Goal: Information Seeking & Learning: Learn about a topic

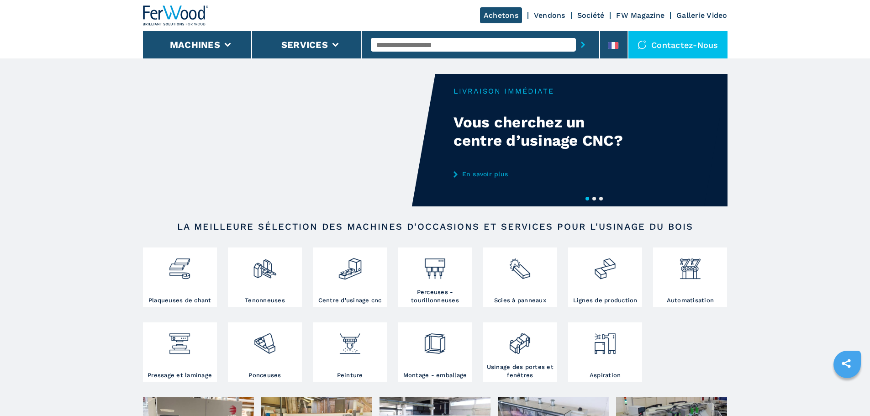
click at [523, 135] on div "Your browser does not support the video tag." at bounding box center [435, 140] width 585 height 132
click at [529, 130] on div "Your browser does not support the video tag." at bounding box center [435, 140] width 585 height 132
drag, startPoint x: 362, startPoint y: 126, endPoint x: 543, endPoint y: 93, distance: 183.9
click at [363, 126] on video "Your browser does not support the video tag." at bounding box center [289, 140] width 292 height 132
click at [522, 88] on div "Your browser does not support the video tag." at bounding box center [435, 140] width 585 height 132
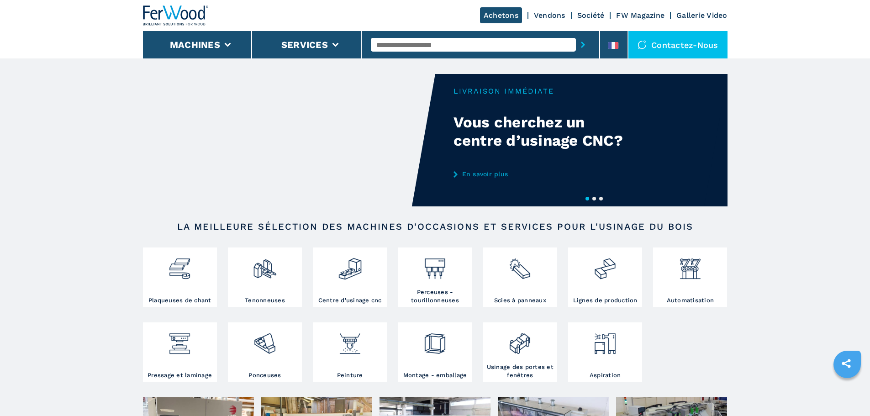
click at [484, 175] on link "En savoir plus" at bounding box center [543, 173] width 179 height 7
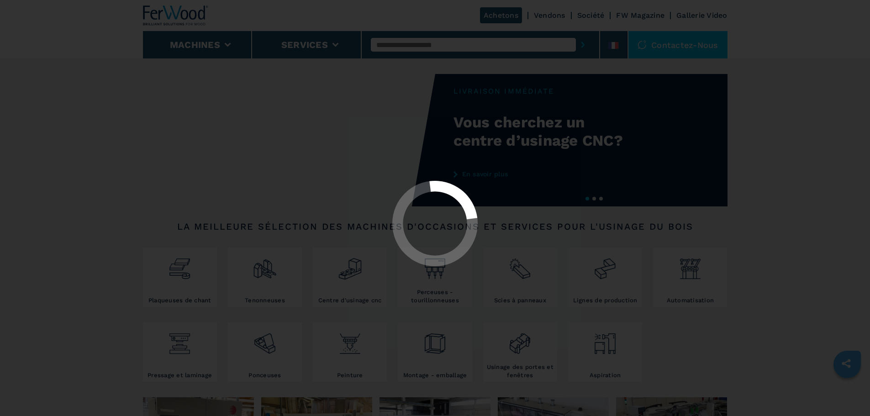
select select "**********"
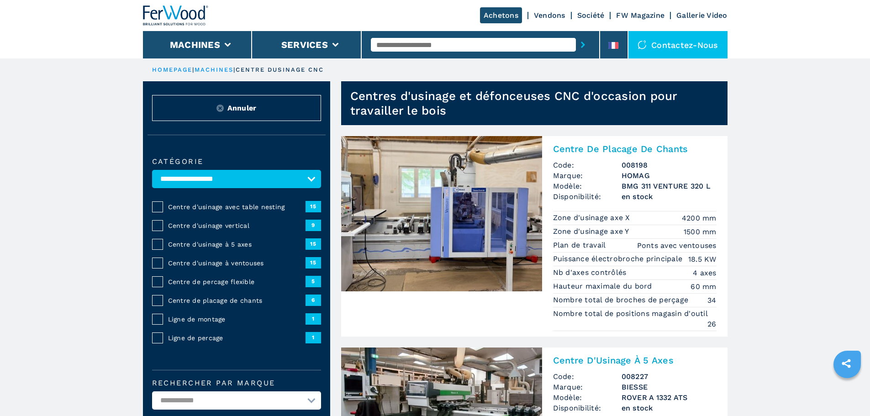
click at [240, 212] on span "Centre d'usinage avec table nesting" at bounding box center [237, 206] width 138 height 9
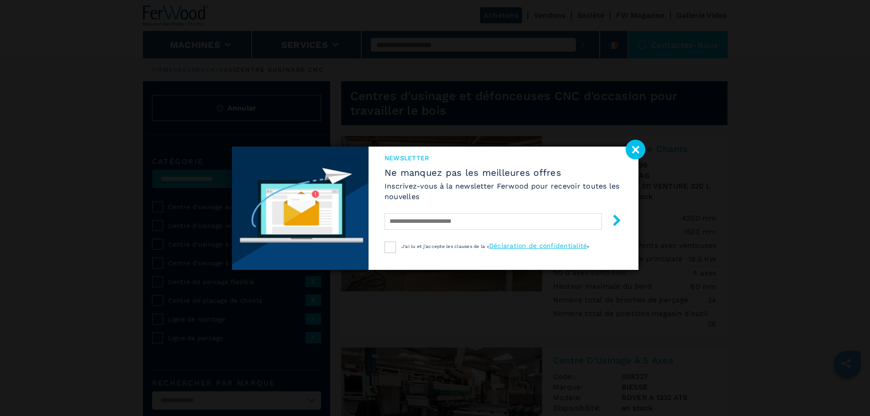
select select "**********"
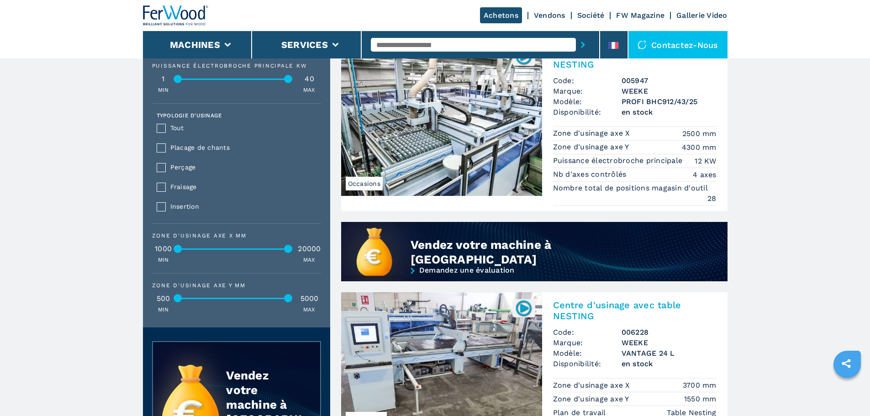
scroll to position [731, 0]
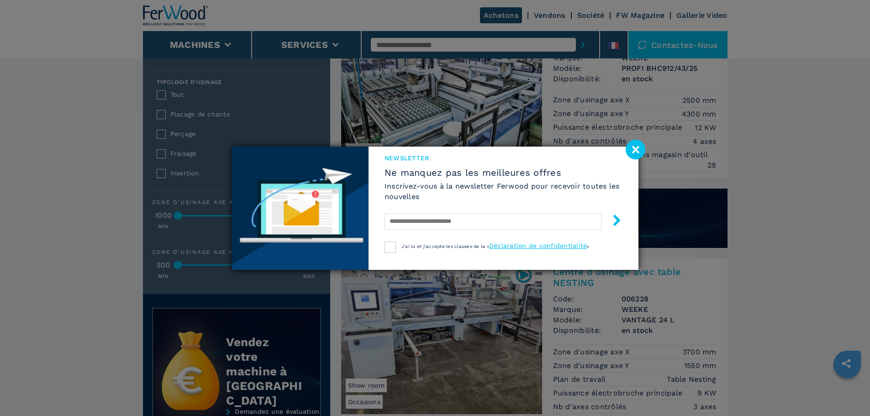
click at [635, 147] on image at bounding box center [636, 150] width 20 height 20
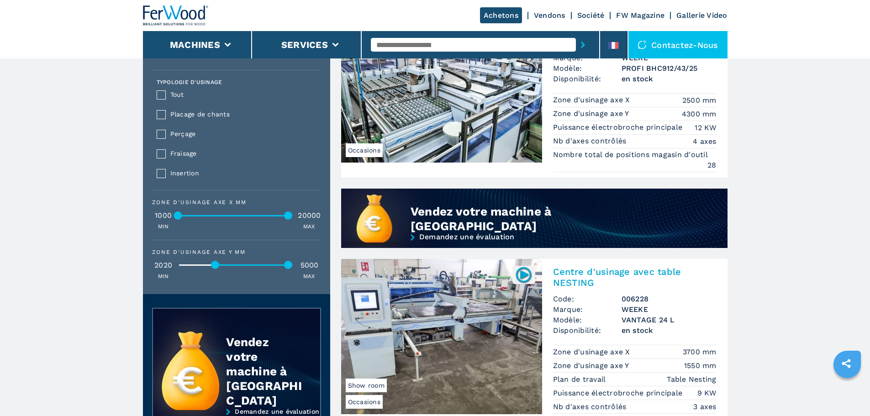
drag, startPoint x: 177, startPoint y: 272, endPoint x: 215, endPoint y: 271, distance: 37.5
click at [215, 269] on div at bounding box center [215, 265] width 8 height 8
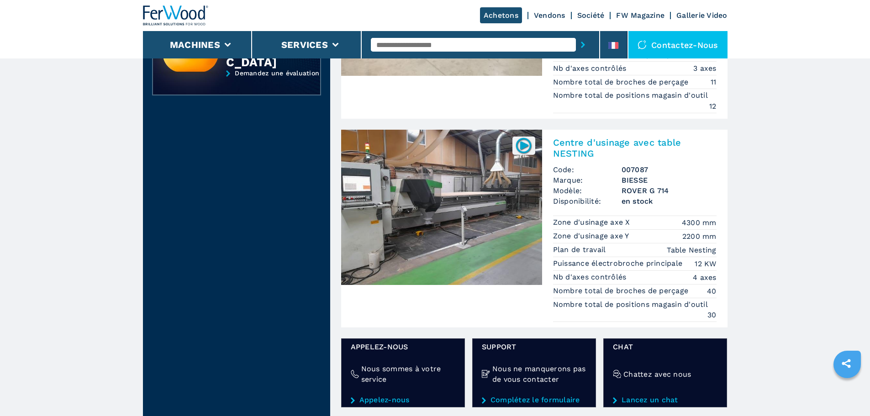
scroll to position [1051, 0]
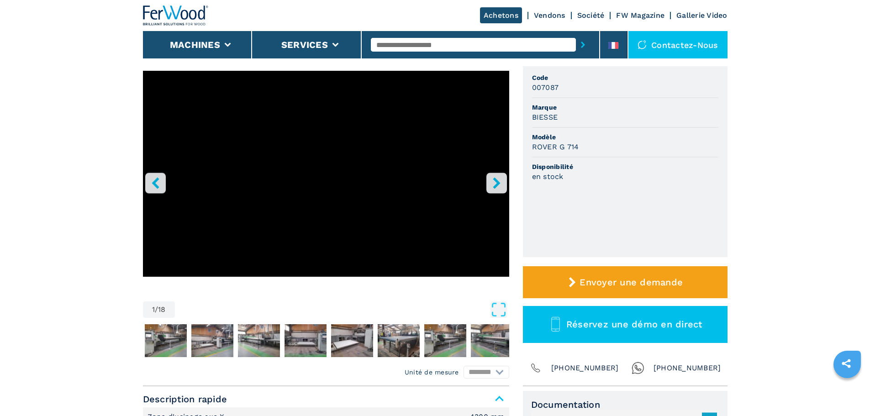
scroll to position [46, 0]
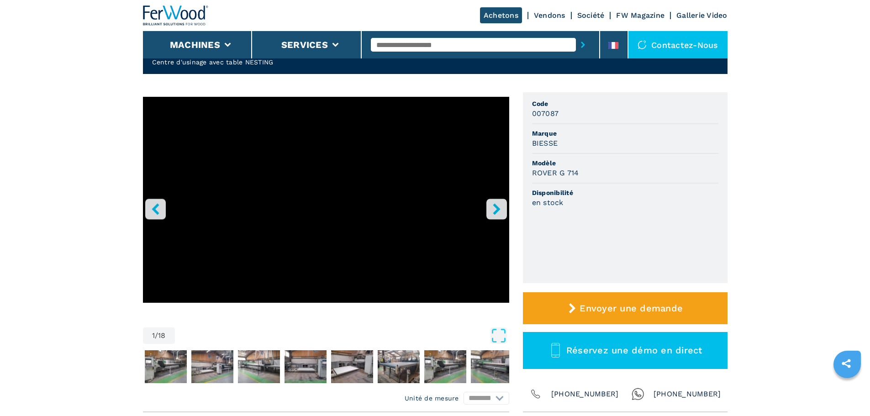
click at [494, 210] on icon "right-button" at bounding box center [496, 208] width 11 height 11
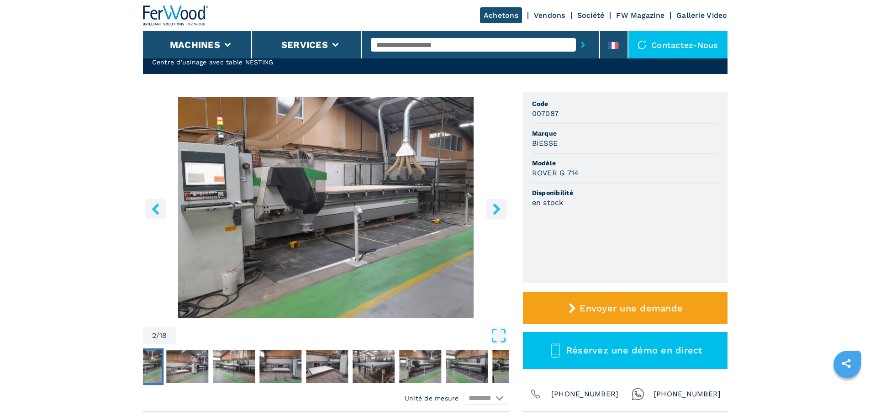
click at [497, 210] on icon "right-button" at bounding box center [496, 208] width 7 height 11
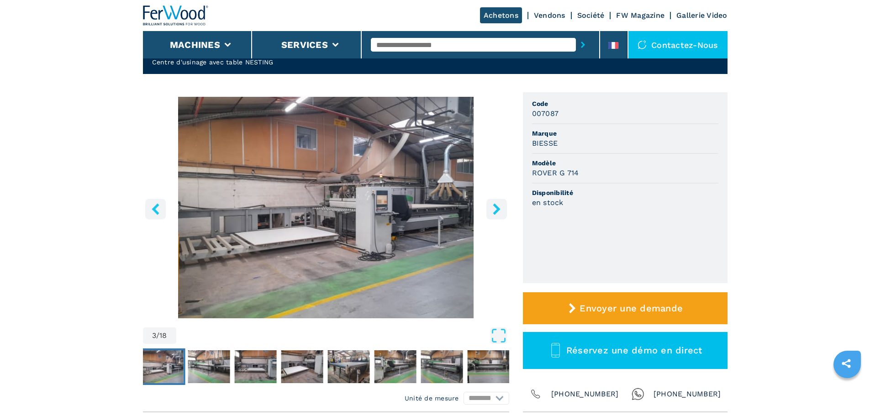
click at [497, 210] on icon "right-button" at bounding box center [496, 208] width 7 height 11
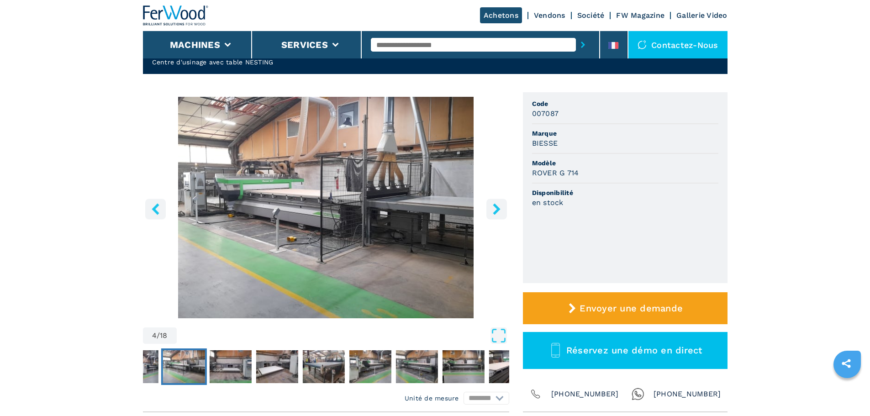
click at [497, 210] on icon "right-button" at bounding box center [496, 208] width 7 height 11
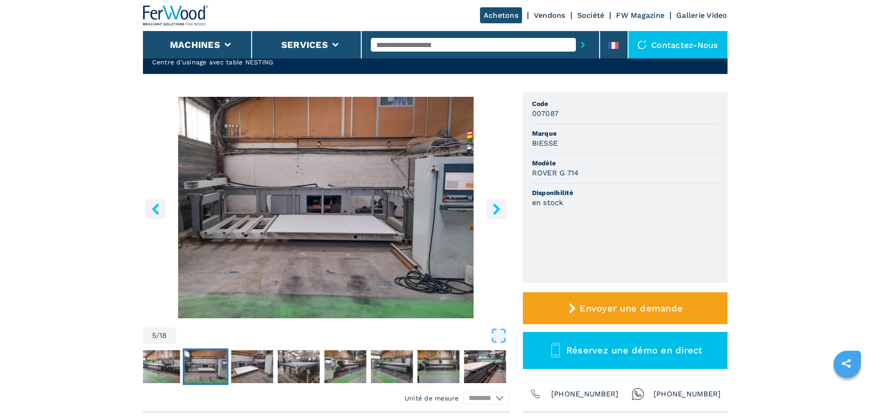
click at [497, 210] on icon "right-button" at bounding box center [496, 208] width 7 height 11
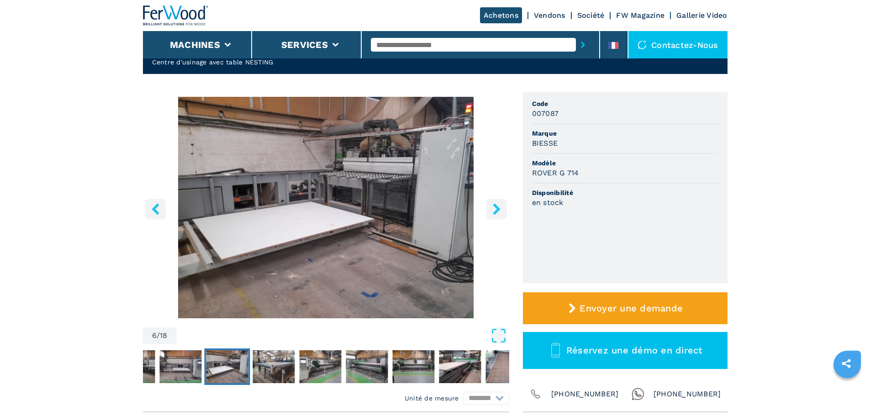
click at [496, 211] on icon "right-button" at bounding box center [496, 208] width 7 height 11
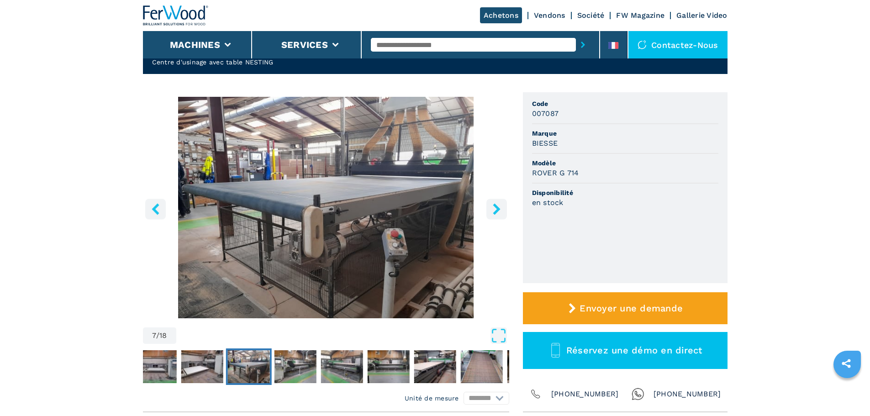
click at [496, 211] on icon "right-button" at bounding box center [496, 208] width 7 height 11
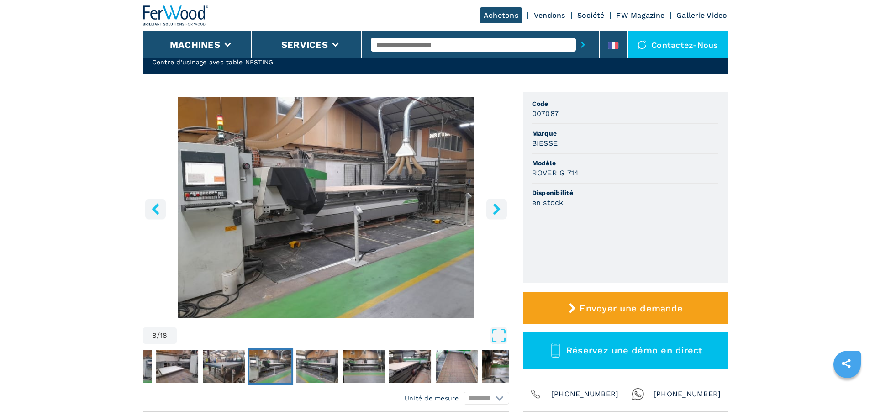
click at [496, 211] on icon "right-button" at bounding box center [496, 208] width 7 height 11
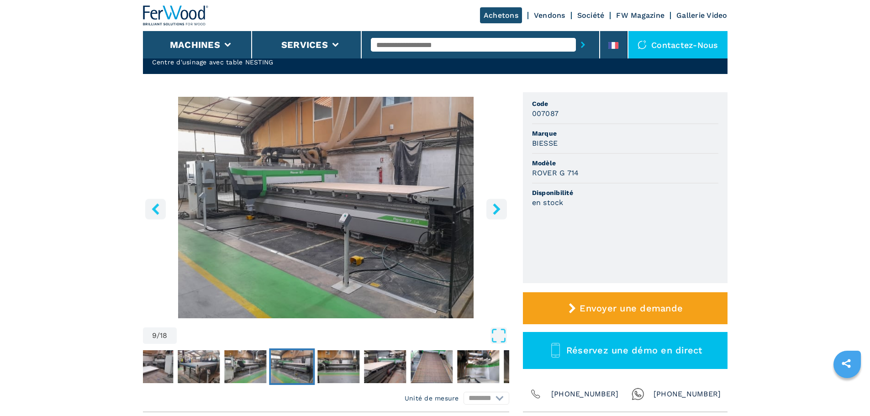
click at [496, 211] on icon "right-button" at bounding box center [496, 208] width 7 height 11
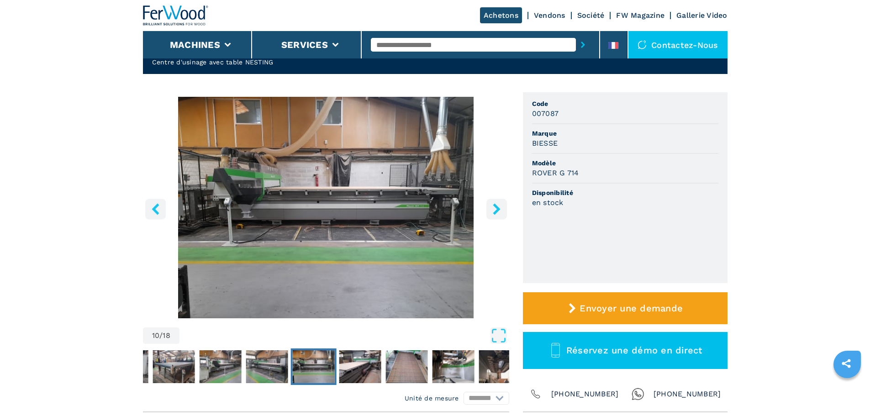
click at [496, 211] on icon "right-button" at bounding box center [496, 208] width 7 height 11
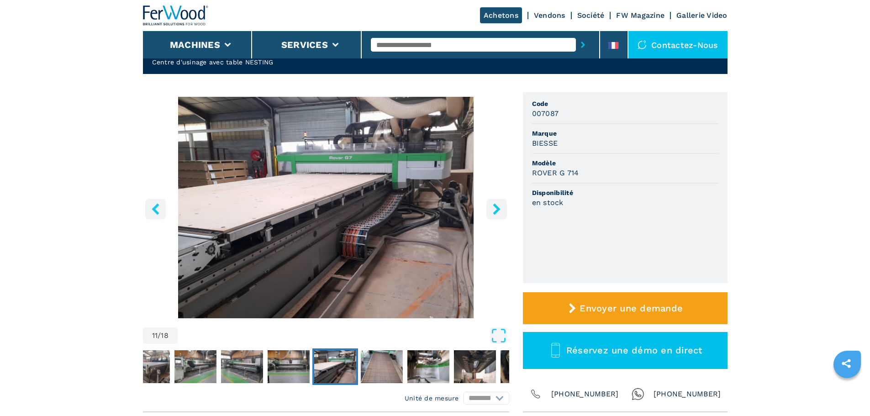
click at [496, 211] on icon "right-button" at bounding box center [496, 208] width 7 height 11
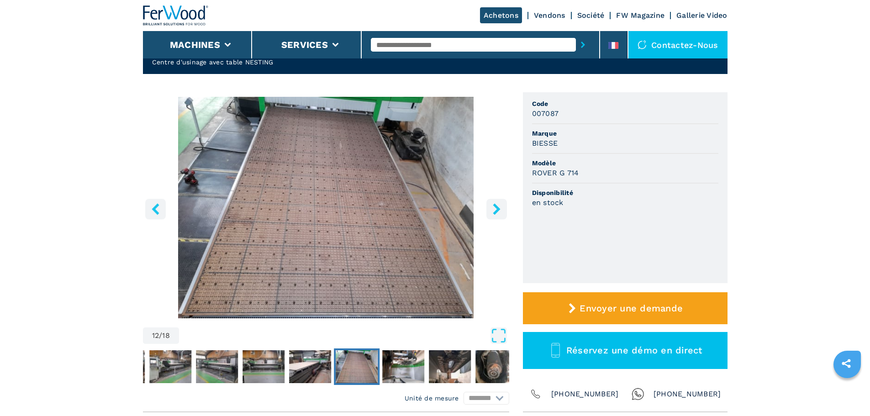
click at [496, 211] on icon "right-button" at bounding box center [496, 208] width 7 height 11
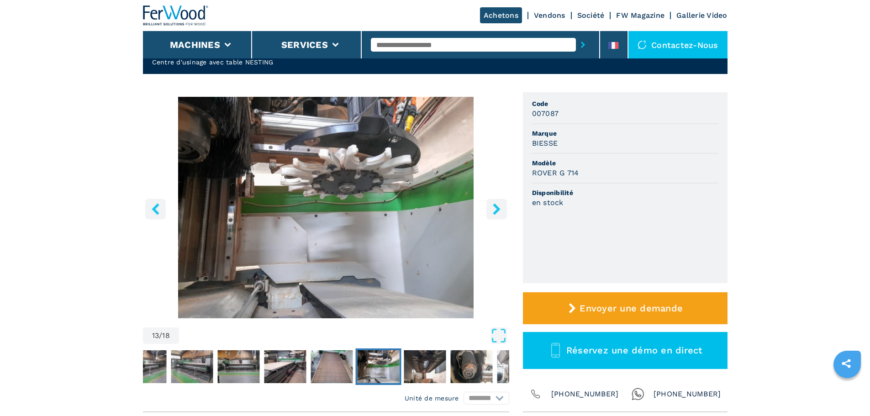
click at [496, 211] on icon "right-button" at bounding box center [496, 208] width 7 height 11
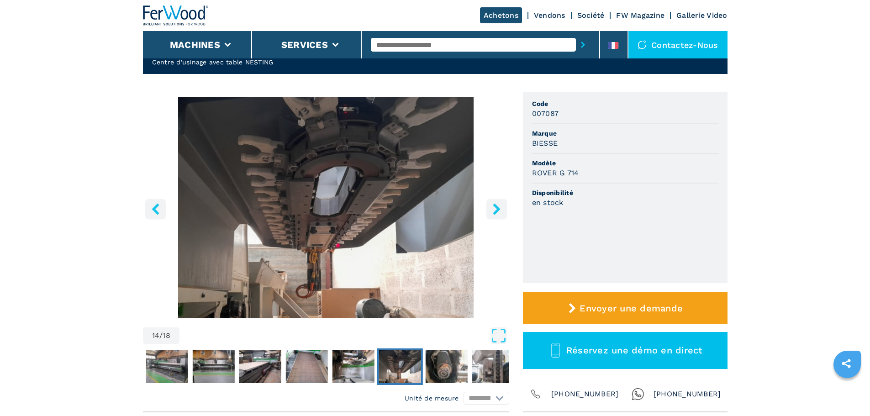
click at [496, 211] on icon "right-button" at bounding box center [496, 208] width 7 height 11
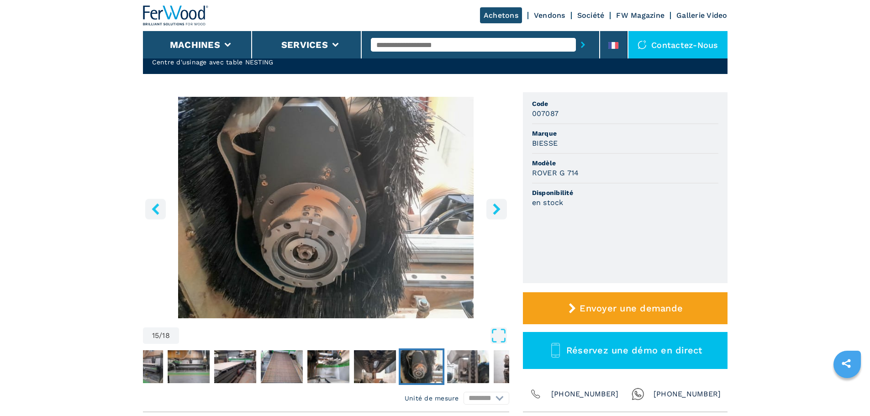
click at [496, 211] on icon "right-button" at bounding box center [496, 208] width 7 height 11
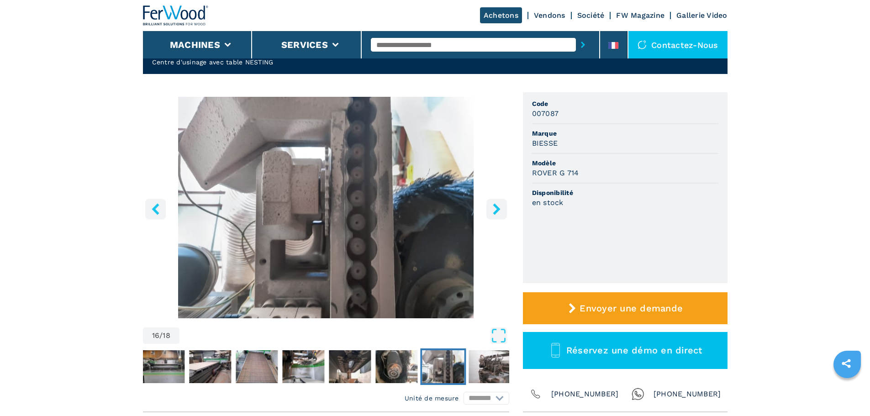
click at [496, 211] on icon "right-button" at bounding box center [496, 208] width 7 height 11
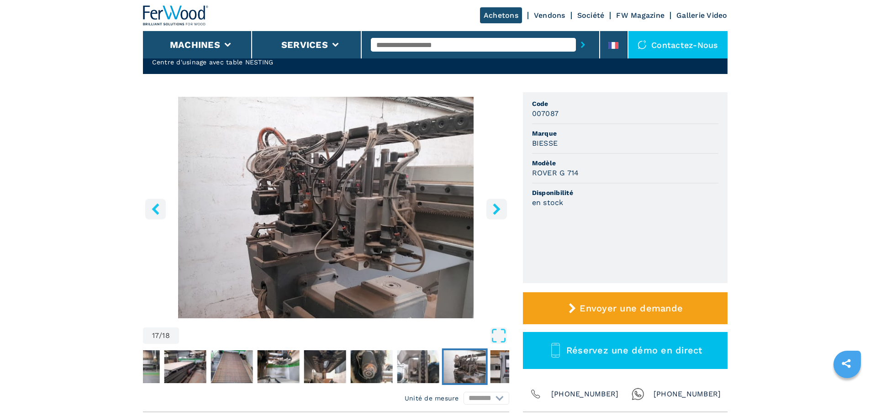
click at [496, 211] on icon "right-button" at bounding box center [496, 208] width 7 height 11
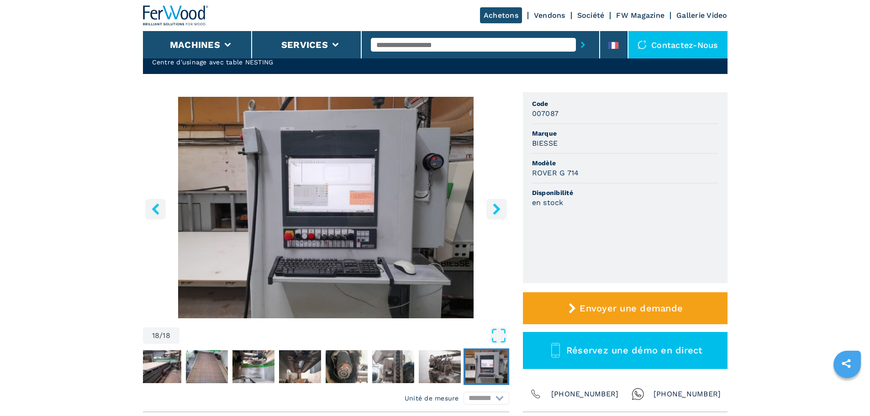
click at [496, 211] on icon "right-button" at bounding box center [496, 208] width 7 height 11
